Goal: Task Accomplishment & Management: Complete application form

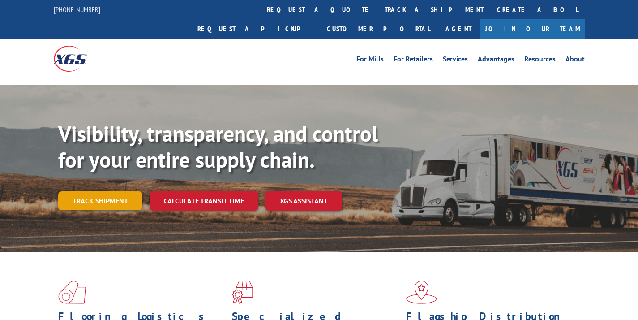
click at [114, 191] on link "Track shipment" at bounding box center [100, 200] width 84 height 19
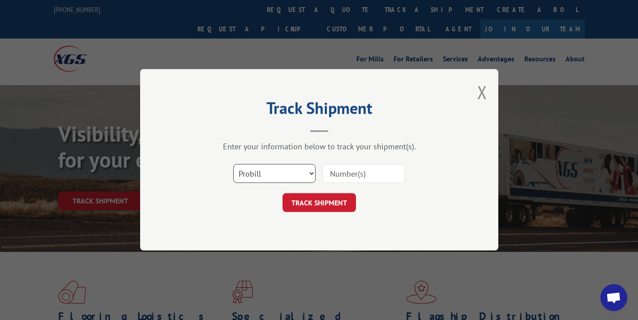
click at [269, 176] on select "Select category... Probill BOL PO" at bounding box center [274, 173] width 82 height 19
select select "bol"
click at [318, 174] on div "Select category... Probill BOL PO" at bounding box center [319, 174] width 269 height 30
click at [328, 174] on input at bounding box center [363, 173] width 82 height 19
paste input "815142"
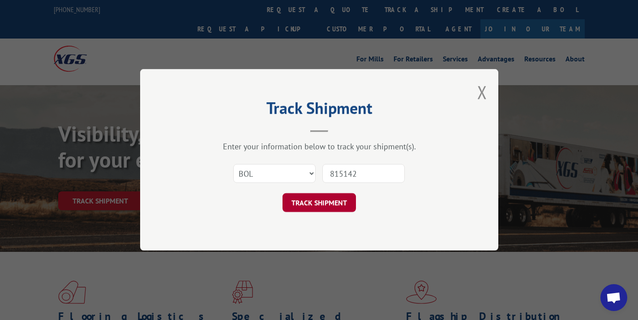
type input "815142"
click at [320, 195] on button "TRACK SHIPMENT" at bounding box center [318, 202] width 73 height 19
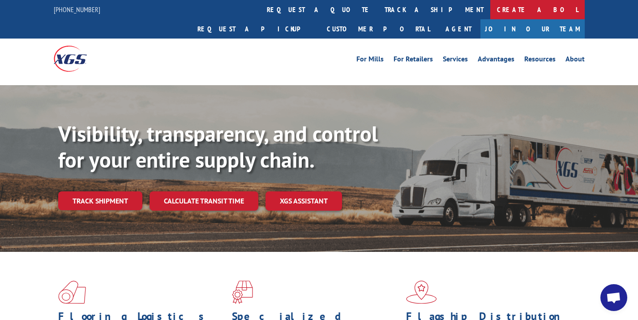
click at [490, 8] on link "Create a BOL" at bounding box center [537, 9] width 94 height 19
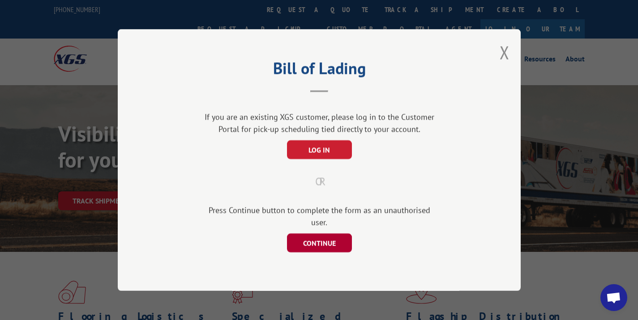
click at [329, 233] on button "CONTINUE" at bounding box center [319, 242] width 65 height 19
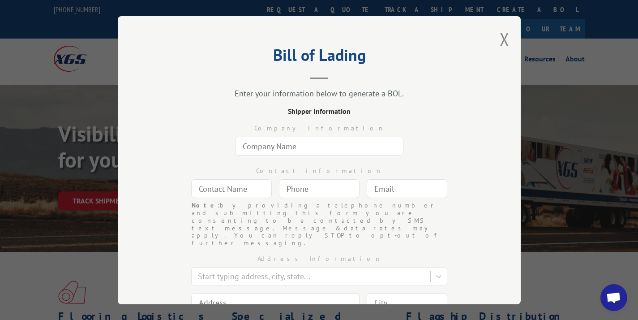
click at [318, 140] on input "text" at bounding box center [319, 146] width 168 height 19
type input "Warehouse Carpets of [GEOGRAPHIC_DATA]"
click at [218, 191] on input "text" at bounding box center [231, 188] width 81 height 19
type input "[PERSON_NAME]"
click at [295, 197] on input "(___) ___-____" at bounding box center [319, 188] width 81 height 19
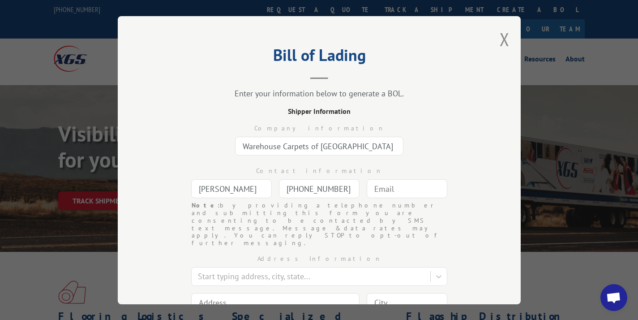
type input "[PHONE_NUMBER]"
click at [385, 197] on input "text" at bounding box center [407, 188] width 81 height 19
type input "[EMAIL_ADDRESS][DOMAIN_NAME]"
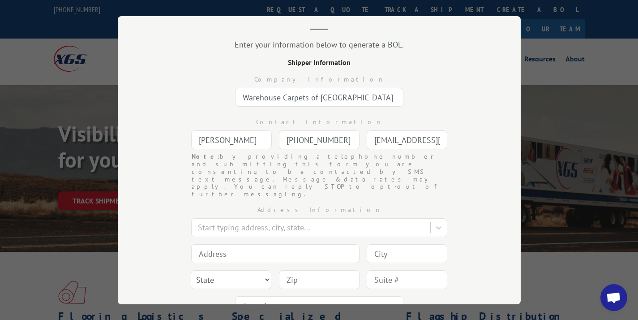
scroll to position [56, 0]
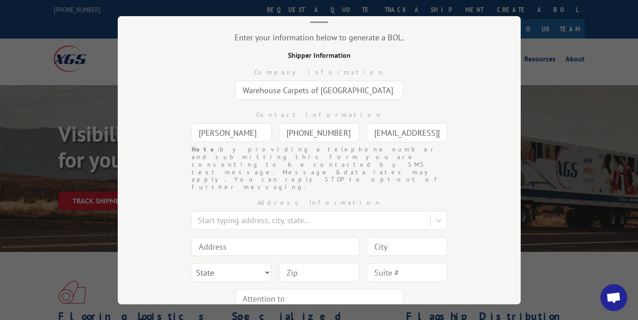
click at [301, 237] on input at bounding box center [275, 246] width 168 height 19
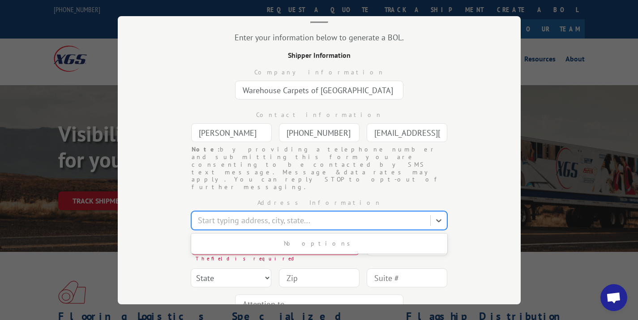
click at [257, 212] on div "Start typing address, city, state..." at bounding box center [311, 220] width 237 height 16
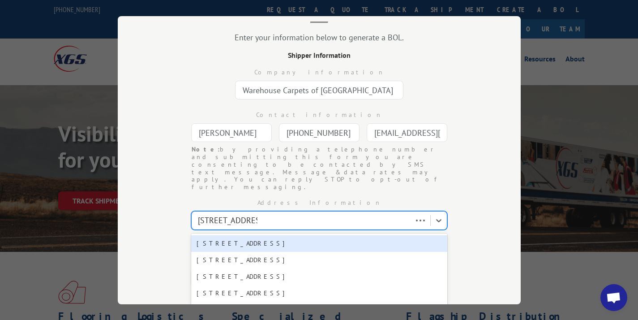
type input "[STREET_ADDRESS][PERSON_NAME]"
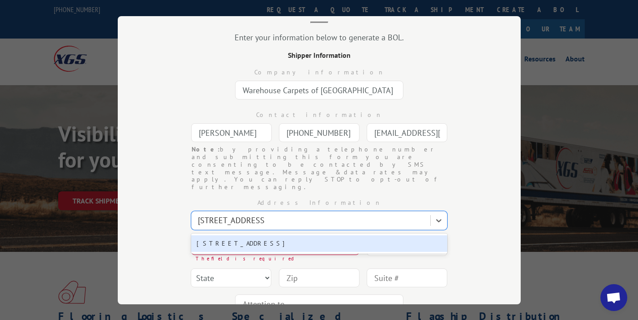
click at [266, 235] on div "[STREET_ADDRESS]" at bounding box center [319, 243] width 256 height 17
type input "[STREET_ADDRESS]"
type input "[GEOGRAPHIC_DATA]"
select select "GA"
type input "30251"
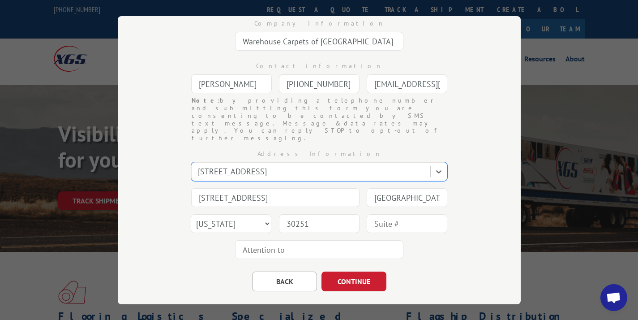
scroll to position [105, 0]
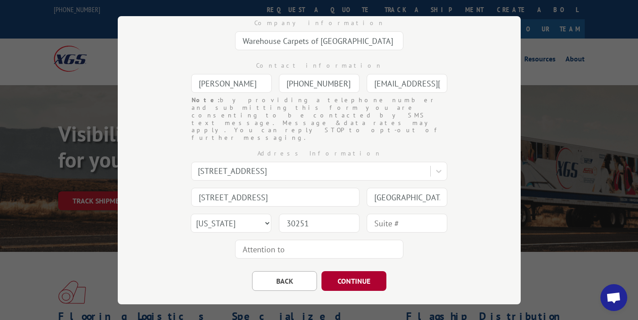
click at [355, 271] on button "CONTINUE" at bounding box center [353, 281] width 65 height 20
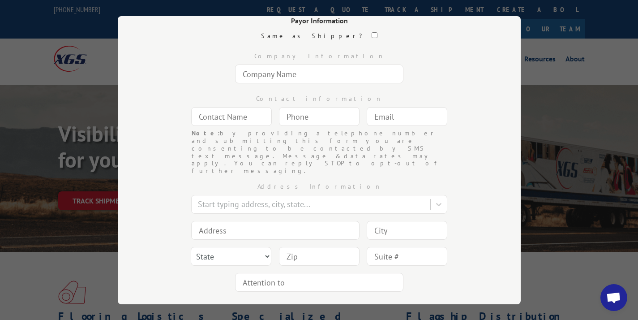
scroll to position [88, 0]
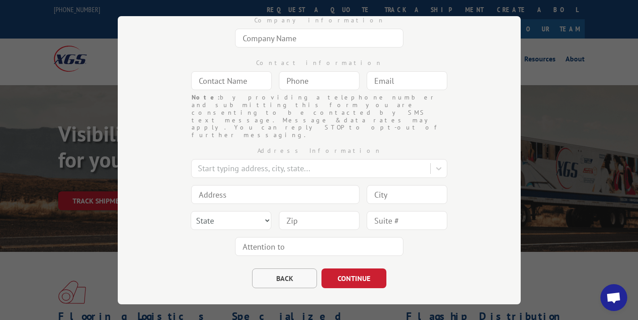
click at [285, 268] on button "BACK" at bounding box center [284, 278] width 65 height 20
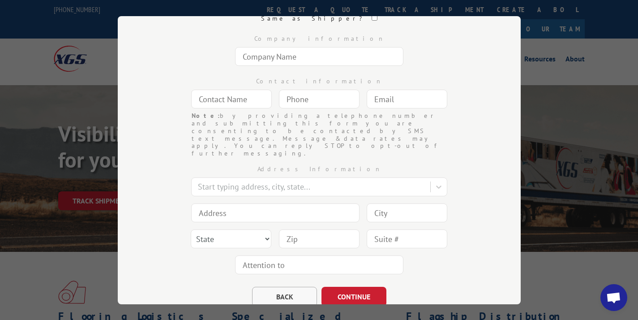
select select "GA"
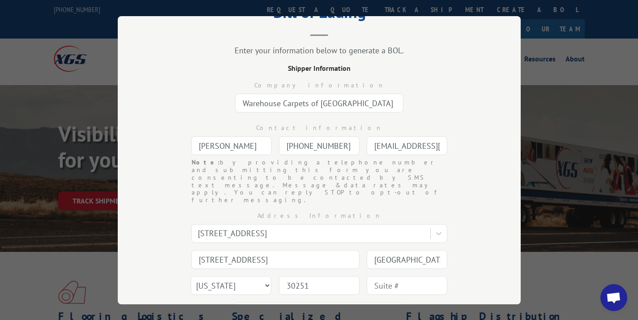
scroll to position [108, 0]
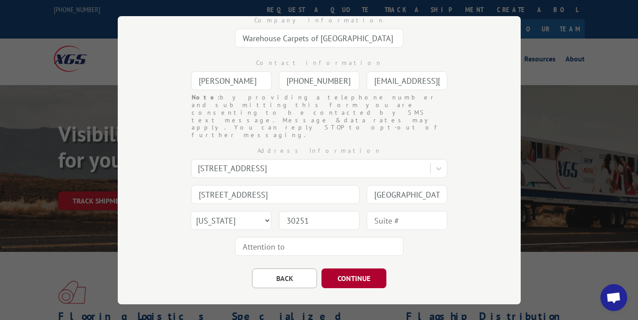
click at [342, 268] on button "CONTINUE" at bounding box center [353, 278] width 65 height 20
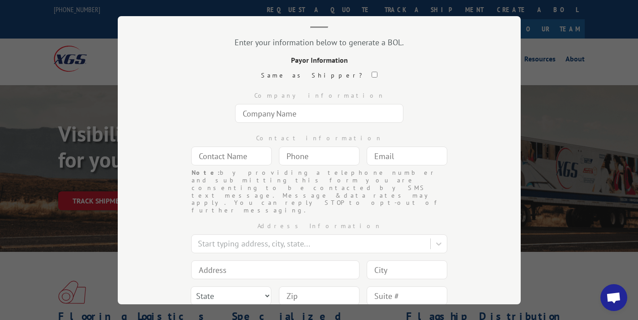
scroll to position [50, 0]
click at [298, 113] on input "text" at bounding box center [319, 114] width 168 height 19
type input "[PERSON_NAME] [PERSON_NAME]"
click at [238, 159] on input "text" at bounding box center [231, 156] width 81 height 19
type input "[PERSON_NAME]"
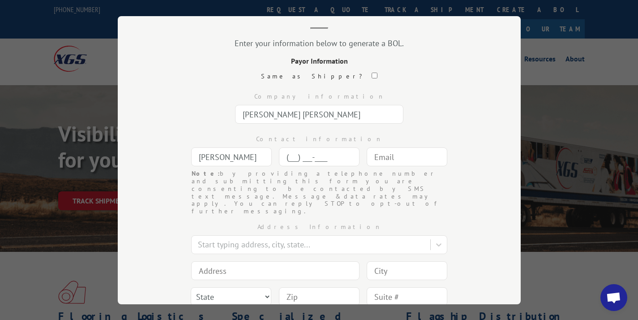
click at [289, 152] on input "(___) ___-____" at bounding box center [319, 156] width 81 height 19
type input "[PHONE_NUMBER]"
click at [399, 160] on input "text" at bounding box center [407, 156] width 81 height 19
type input "[EMAIL_ADDRESS][DOMAIN_NAME]"
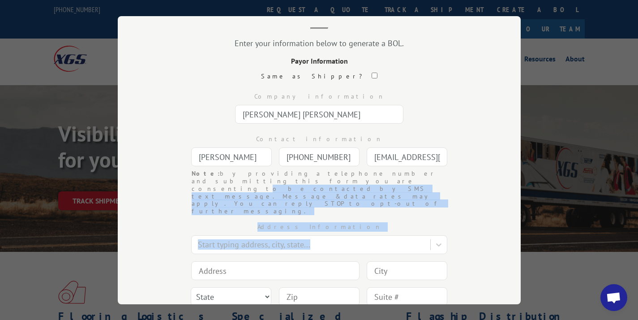
drag, startPoint x: 415, startPoint y: 174, endPoint x: 294, endPoint y: 241, distance: 138.7
click at [294, 241] on form "Same as Shipper? Company information [PERSON_NAME] [PERSON_NAME] Contact inform…" at bounding box center [319, 218] width 313 height 292
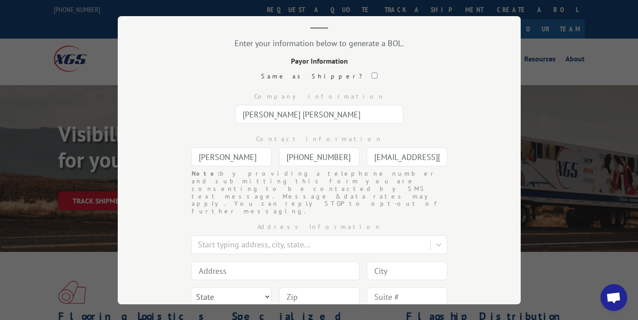
click at [294, 261] on input at bounding box center [275, 270] width 168 height 19
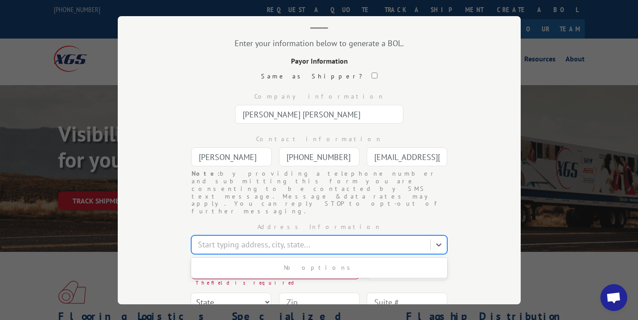
click at [296, 238] on div at bounding box center [312, 244] width 228 height 12
type input "[STREET_ADDRESS]"
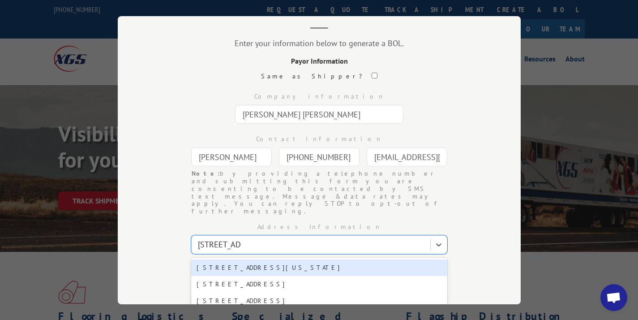
click at [282, 259] on div "[STREET_ADDRESS][US_STATE]" at bounding box center [319, 267] width 256 height 17
type input "[STREET_ADDRESS]"
type input "[US_STATE]"
select select "NY"
type input "10001"
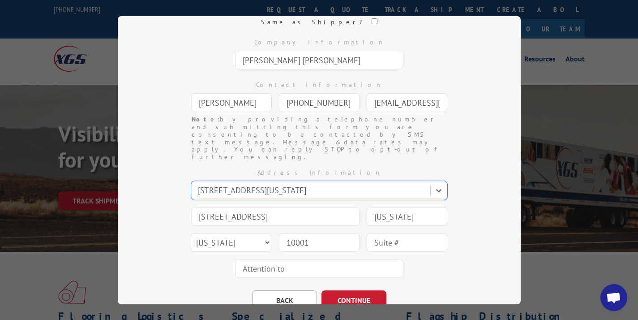
scroll to position [126, 0]
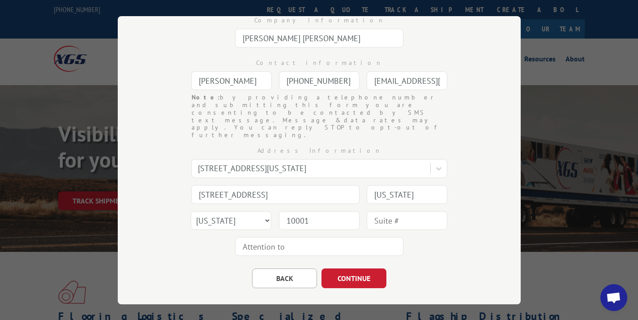
click at [387, 211] on input "text" at bounding box center [407, 220] width 81 height 19
type input "Fl 14"
click at [496, 184] on div "Bill of Lading Enter your information below to generate a BOL. Payor Informatio…" at bounding box center [319, 160] width 403 height 288
click at [347, 268] on button "CONTINUE" at bounding box center [353, 278] width 65 height 20
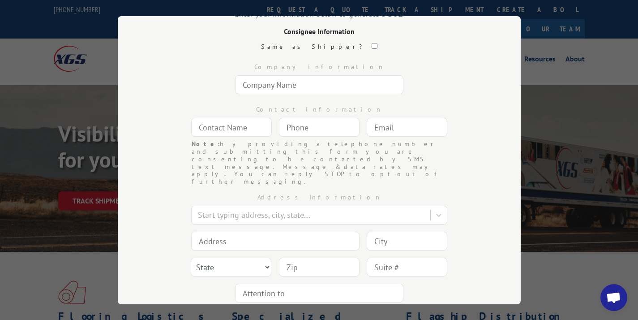
scroll to position [62, 0]
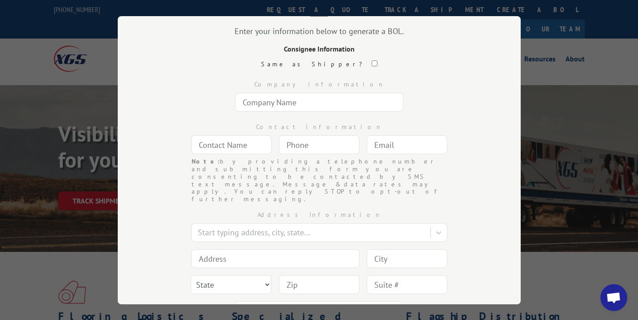
click at [297, 103] on input "text" at bounding box center [319, 102] width 168 height 19
type input "M"
type input "[PERSON_NAME]"
click at [245, 141] on input "text" at bounding box center [231, 144] width 81 height 19
type input "[PERSON_NAME]"
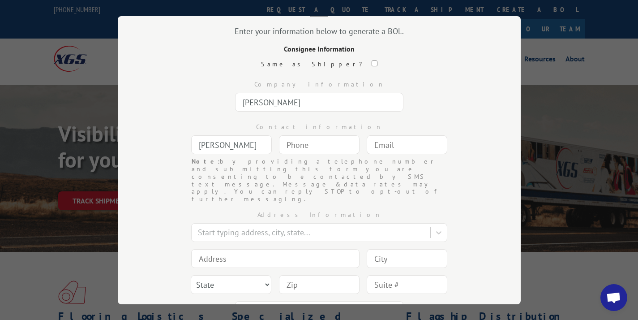
type input "(___) ___-____"
click at [287, 153] on input "(___) ___-____" at bounding box center [319, 144] width 81 height 19
type input "[PHONE_NUMBER]"
click at [385, 150] on input "text" at bounding box center [407, 144] width 81 height 19
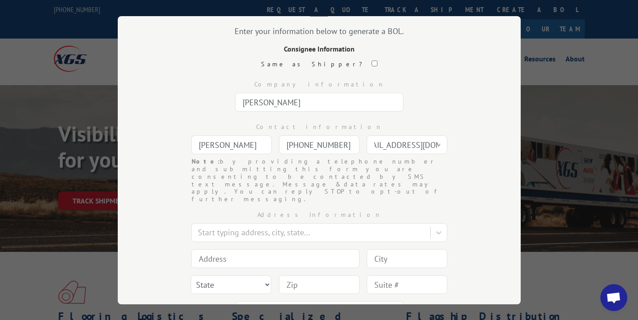
type input "[EMAIL_ADDRESS][DOMAIN_NAME]"
click at [211, 224] on div "Start typing address, city, state..." at bounding box center [311, 232] width 237 height 16
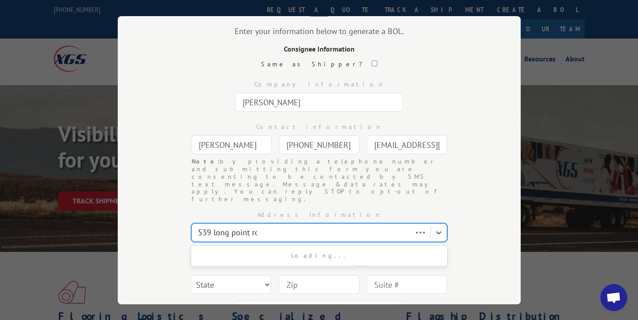
type input "[STREET_ADDRESS]"
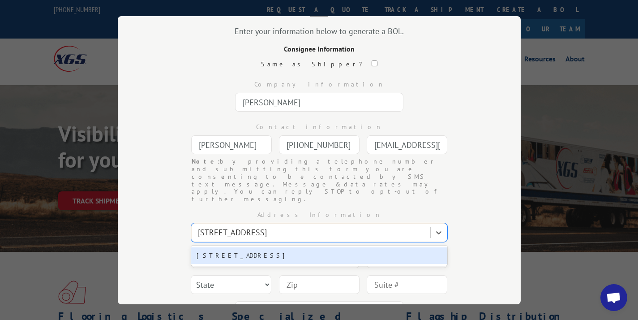
click at [240, 247] on div "[STREET_ADDRESS]" at bounding box center [319, 255] width 256 height 17
type input "[STREET_ADDRESS]"
type input "[GEOGRAPHIC_DATA]"
select select "SC"
type input "29464"
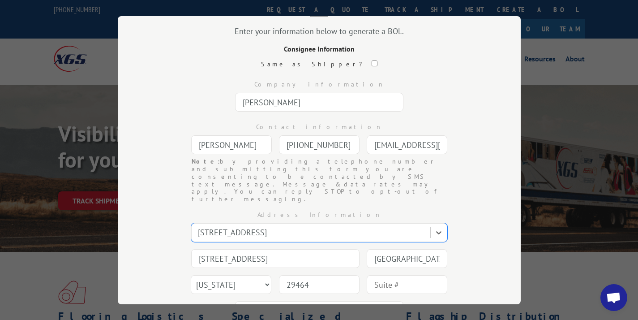
click at [381, 275] on input "text" at bounding box center [407, 284] width 81 height 19
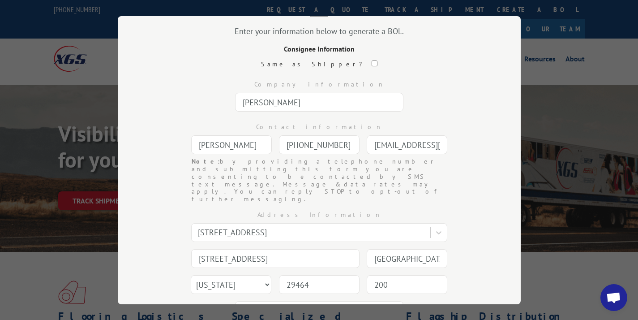
type input "200"
click at [450, 275] on div "Address Information [STREET_ADDRESS] [STREET_ADDRESS] [GEOGRAPHIC_DATA] [US_STA…" at bounding box center [319, 263] width 313 height 120
click at [372, 301] on input "text" at bounding box center [319, 310] width 168 height 19
click at [306, 301] on input "text" at bounding box center [319, 310] width 168 height 19
paste input "[PERSON_NAME]/LUCK- Covered Screened Porch"
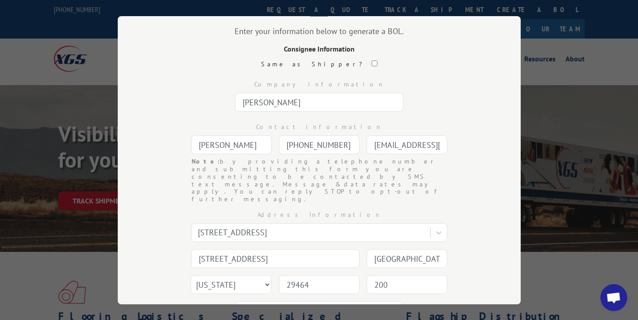
scroll to position [0, 6]
click at [252, 300] on input "[PERSON_NAME]/LUCK- Covered Screened Porch" at bounding box center [319, 309] width 168 height 19
click at [256, 300] on input "[PERSON_NAME]/LUCK- Covered Screened Porch" at bounding box center [319, 309] width 168 height 19
drag, startPoint x: 336, startPoint y: 287, endPoint x: 308, endPoint y: 289, distance: 28.3
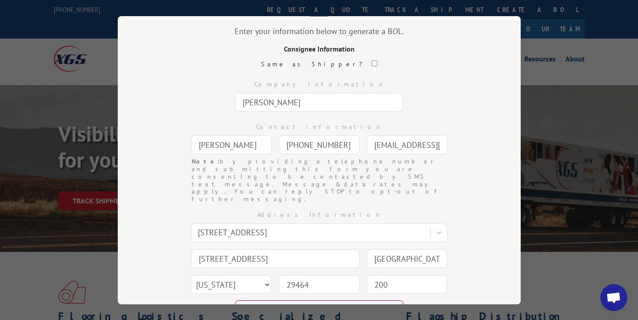
click at [308, 300] on input "[PERSON_NAME]/LUCK- Covered Screened Porch" at bounding box center [319, 309] width 168 height 19
click at [336, 300] on input "[PERSON_NAME]/LUCK-Screened Porch" at bounding box center [319, 309] width 168 height 19
click at [354, 300] on input "[PERSON_NAME]/LUCK-Screen Porch" at bounding box center [319, 309] width 168 height 19
click at [342, 300] on input "[PERSON_NAME]/LUCK-Screen Porch" at bounding box center [319, 309] width 168 height 19
click at [338, 300] on input "[PERSON_NAME]/LUCK-Screen Porch" at bounding box center [319, 309] width 168 height 19
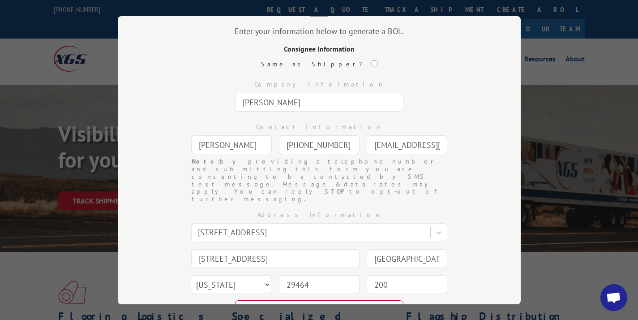
click at [330, 300] on input "[PERSON_NAME]/LUCK-Screen Prch" at bounding box center [319, 309] width 168 height 19
click at [323, 300] on input "[PERSON_NAME]/LUCK-ScreenPrch" at bounding box center [319, 309] width 168 height 19
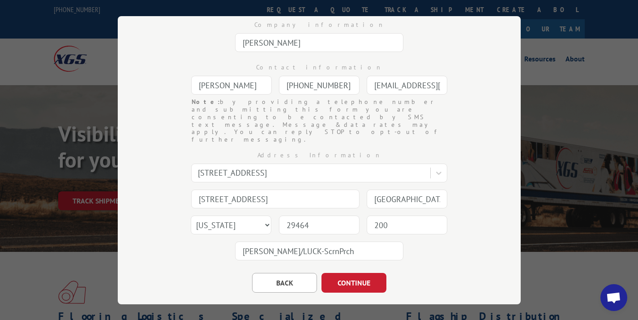
scroll to position [123, 0]
type input "[PERSON_NAME]/LUCK-ScrnPrch"
click at [361, 272] on button "CONTINUE" at bounding box center [353, 282] width 65 height 20
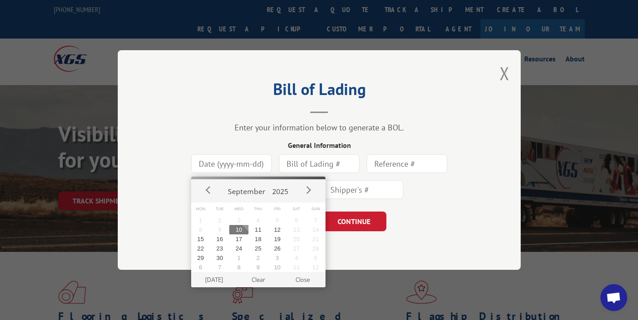
click at [238, 164] on input at bounding box center [231, 163] width 81 height 19
click at [236, 229] on button "10" at bounding box center [238, 229] width 19 height 9
type input "[DATE]"
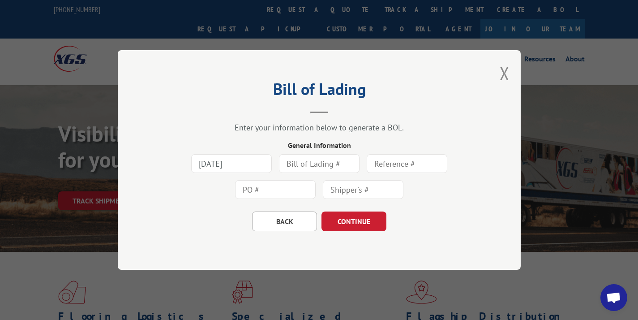
click at [310, 164] on input "text" at bounding box center [319, 163] width 81 height 19
type input "166064"
click at [390, 161] on input "text" at bounding box center [407, 163] width 81 height 19
type input "166064"
click at [301, 188] on input "text" at bounding box center [275, 189] width 81 height 19
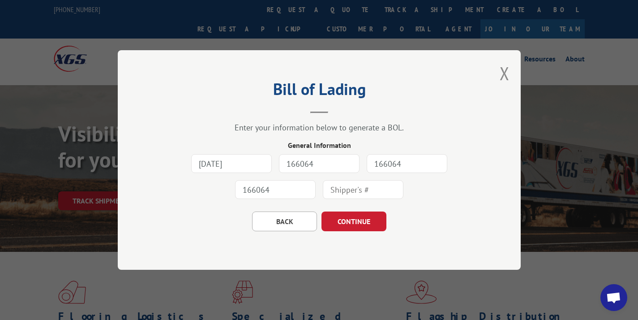
type input "166064"
click at [339, 192] on input "text" at bounding box center [363, 189] width 81 height 19
type input "166064"
click at [346, 167] on input "166064" at bounding box center [319, 163] width 81 height 19
click at [355, 224] on button "CONTINUE" at bounding box center [353, 221] width 65 height 20
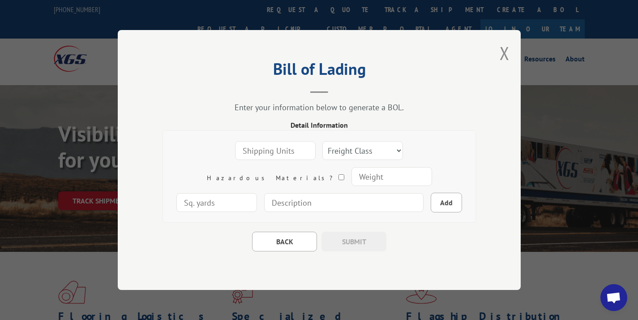
click at [236, 151] on input "number" at bounding box center [275, 150] width 81 height 19
type input "1"
click at [334, 153] on select "Freight Class 50 55 60 65 70 77 85 92 100 110 125 150 175 200 250 300 400 500 C…" at bounding box center [362, 150] width 81 height 19
select select "100"
click at [351, 173] on input "number" at bounding box center [391, 176] width 81 height 19
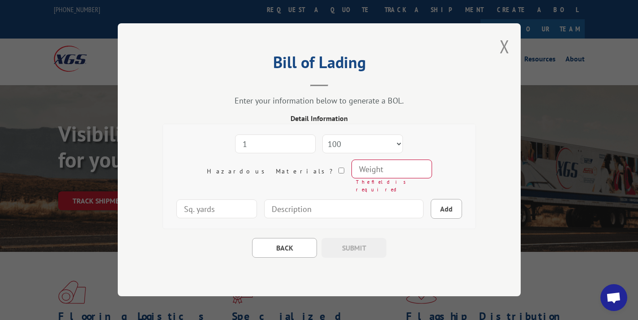
click at [265, 207] on input at bounding box center [343, 209] width 159 height 19
type input "Carpet roll - 10'3" x 10" diameter"
click at [431, 209] on button "Add" at bounding box center [446, 209] width 31 height 20
click at [351, 175] on input "number" at bounding box center [391, 169] width 81 height 19
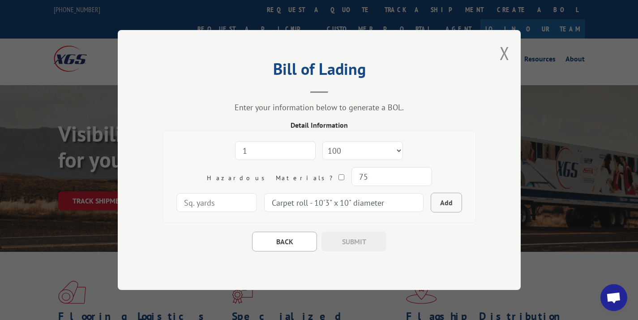
type input "75"
click at [431, 197] on button "Add" at bounding box center [446, 202] width 31 height 20
select select
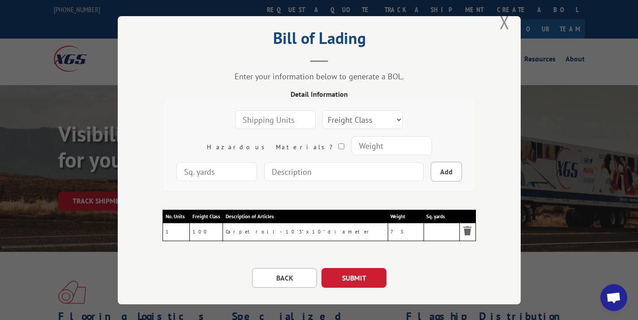
scroll to position [24, 0]
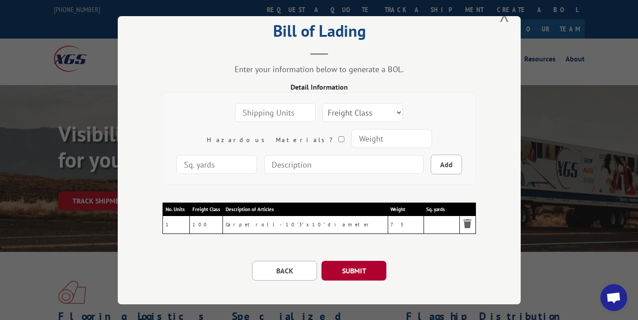
click at [346, 272] on button "SUBMIT" at bounding box center [353, 271] width 65 height 20
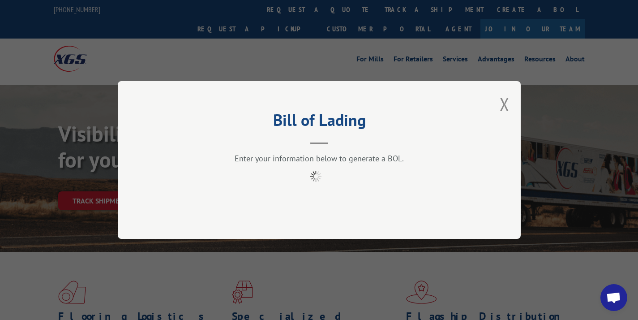
scroll to position [0, 0]
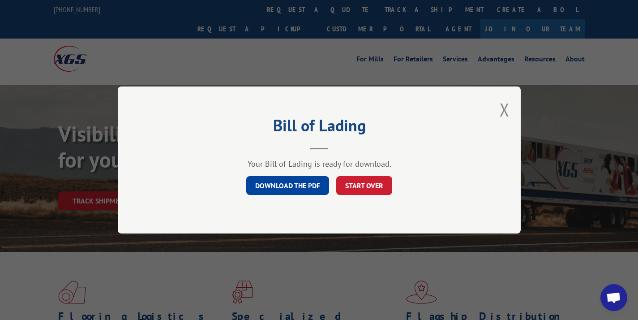
click at [308, 185] on link "DOWNLOAD THE PDF" at bounding box center [287, 185] width 83 height 19
click at [503, 104] on button "Close modal" at bounding box center [505, 110] width 10 height 24
